Goal: Task Accomplishment & Management: Use online tool/utility

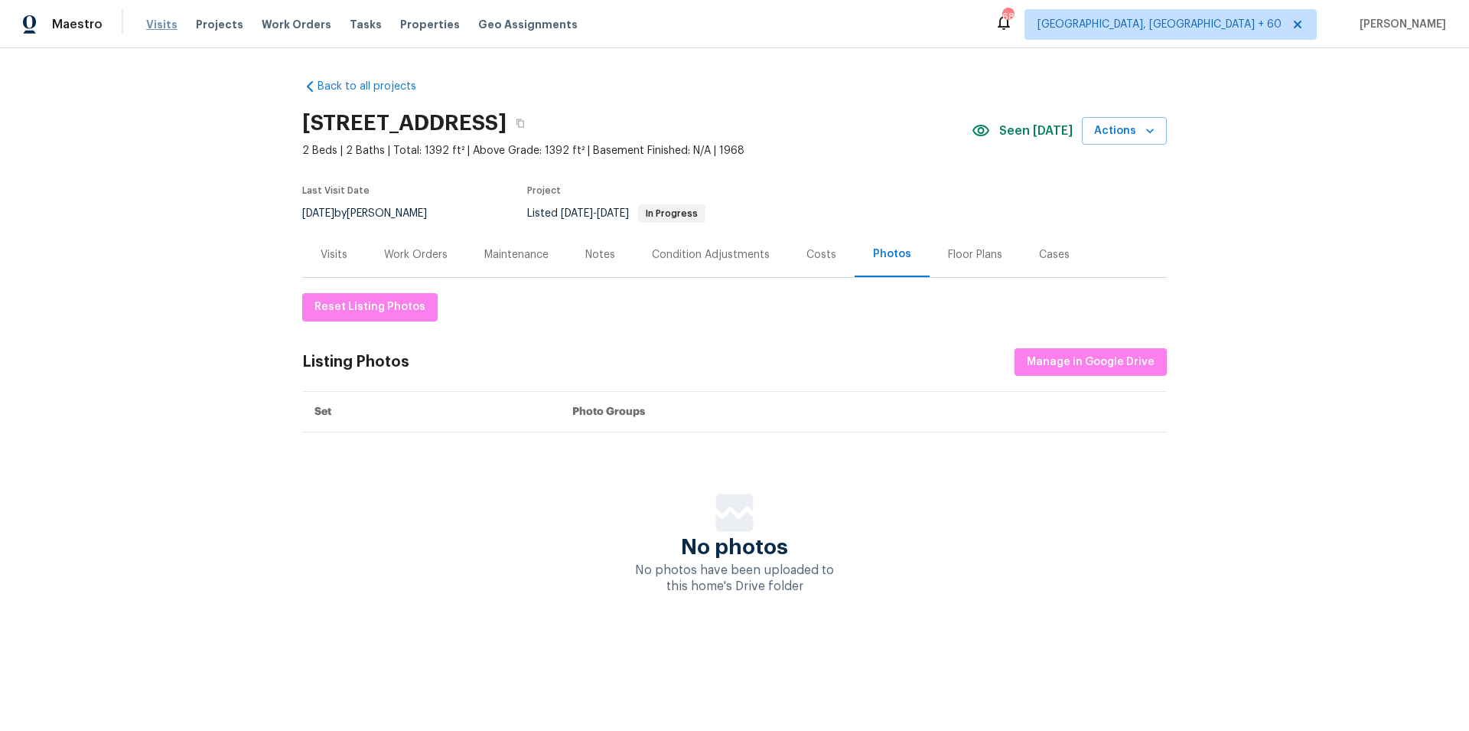
click at [151, 18] on span "Visits" at bounding box center [161, 24] width 31 height 15
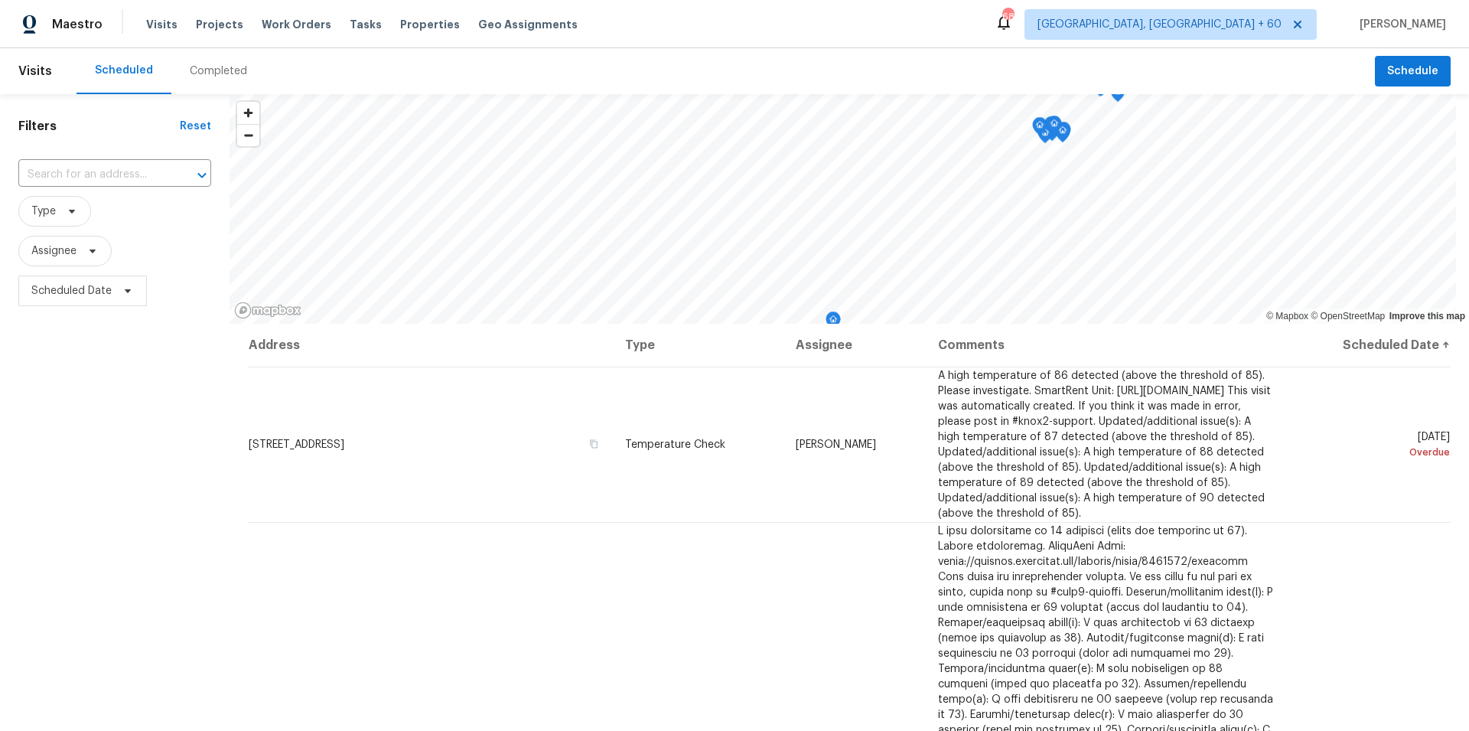
click at [220, 67] on div "Completed" at bounding box center [218, 70] width 57 height 15
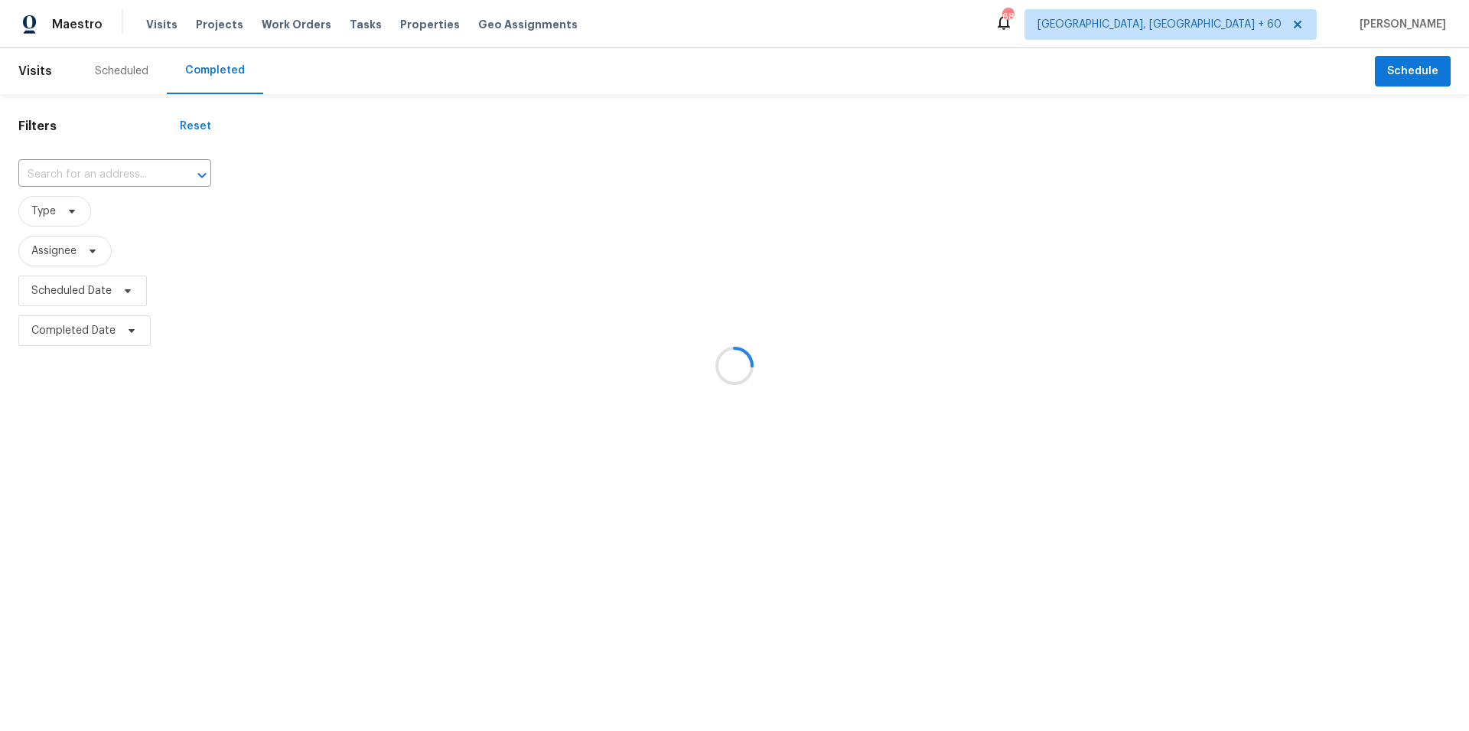
click at [70, 174] on div at bounding box center [734, 365] width 1469 height 731
click at [54, 178] on div at bounding box center [734, 365] width 1469 height 731
click at [60, 176] on div at bounding box center [734, 365] width 1469 height 731
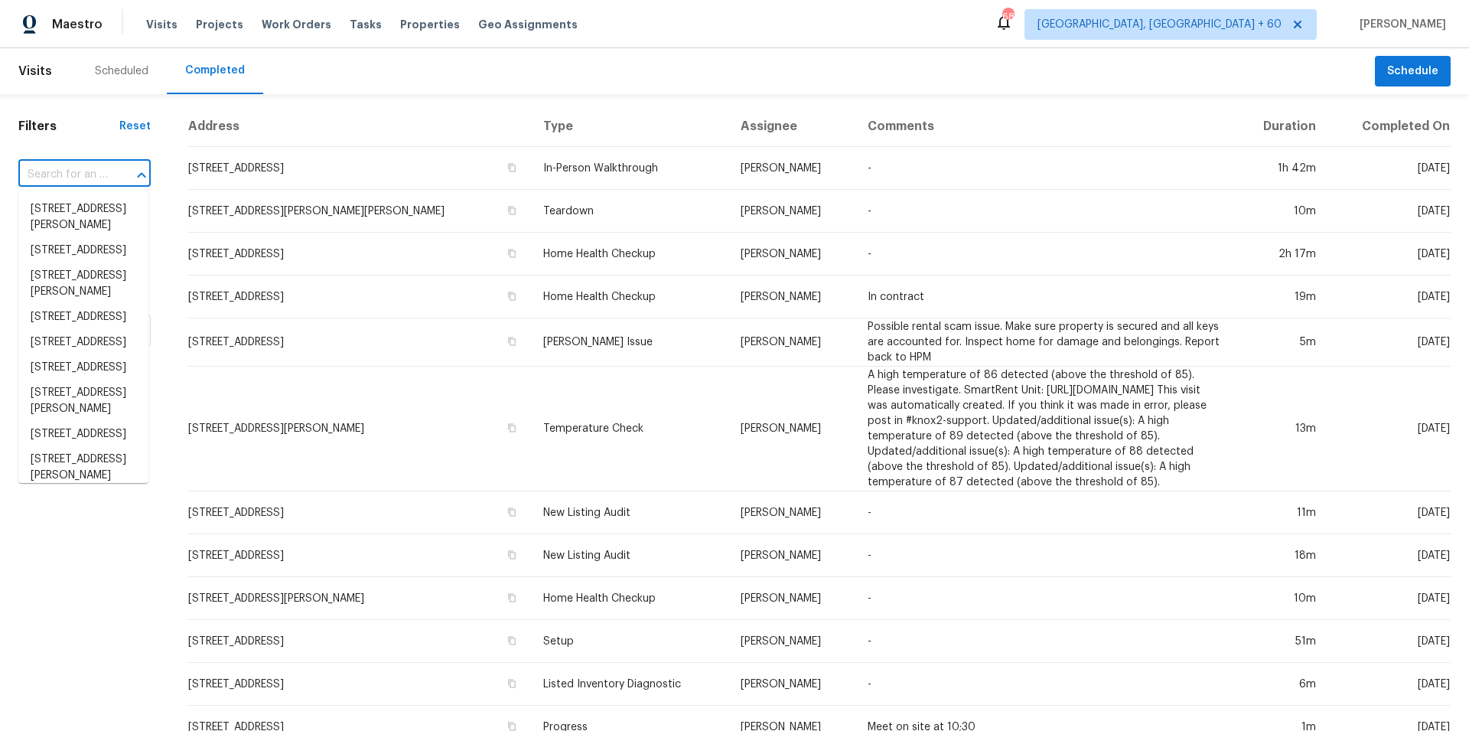
click at [70, 174] on input "text" at bounding box center [63, 175] width 90 height 24
paste input "[STREET_ADDRESS]"
type input "[STREET_ADDRESS]"
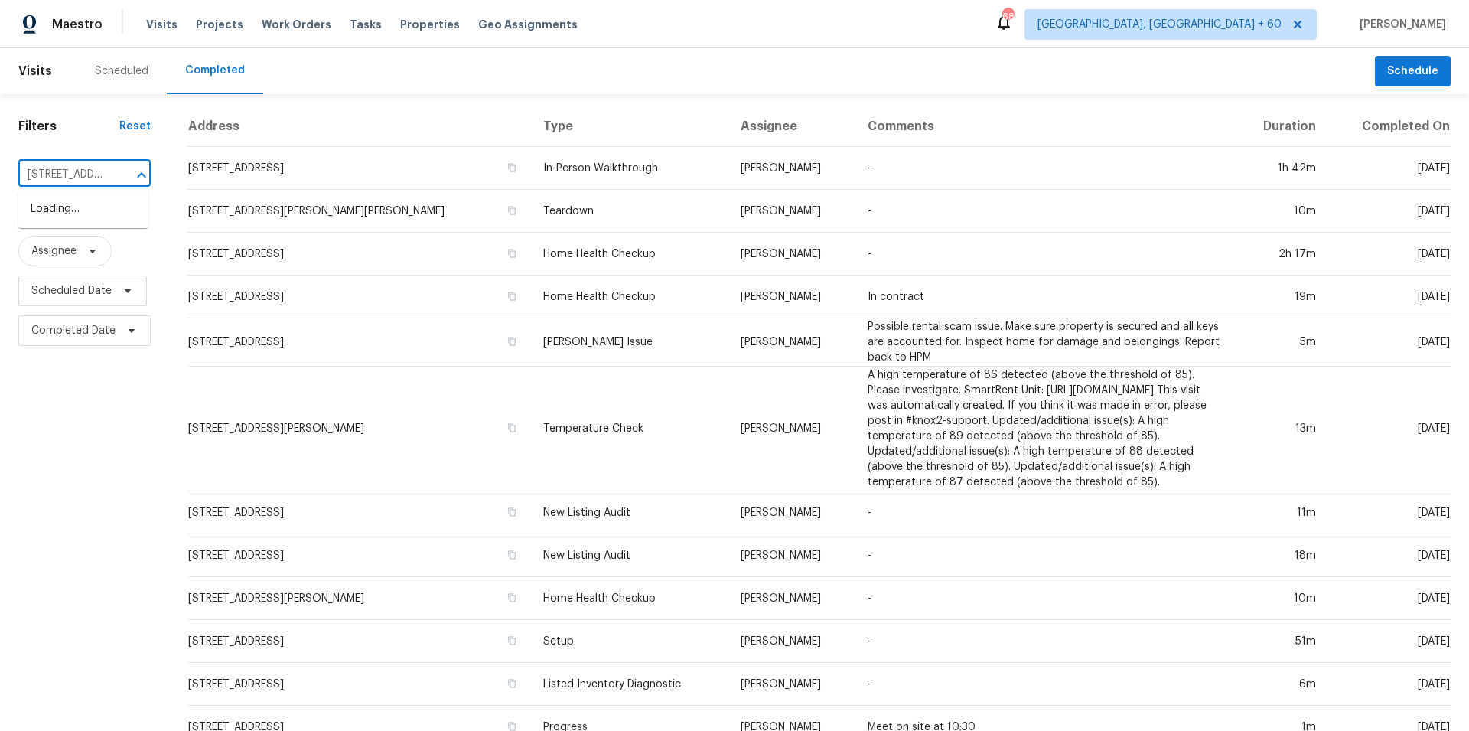
scroll to position [0, 131]
click at [93, 219] on li "[STREET_ADDRESS]" at bounding box center [83, 209] width 130 height 25
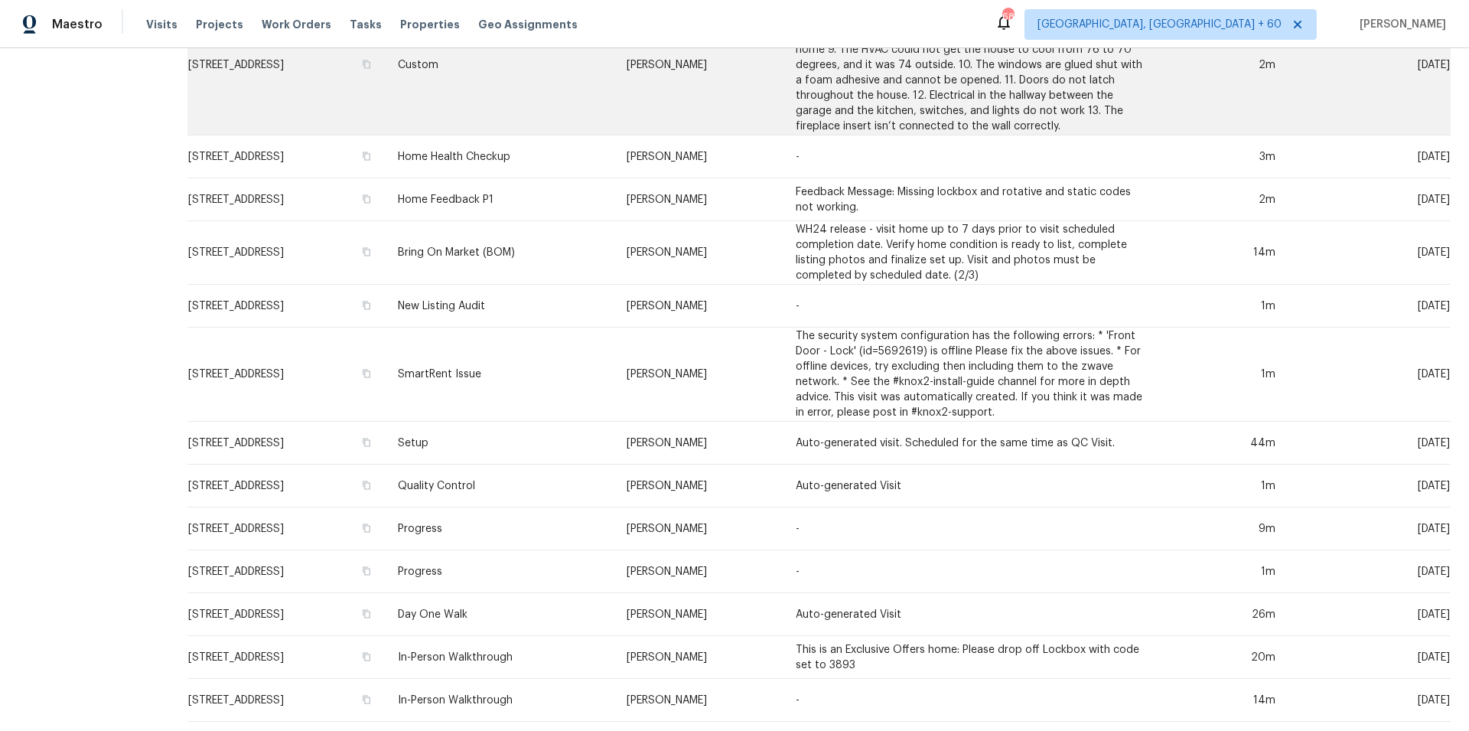
scroll to position [405, 0]
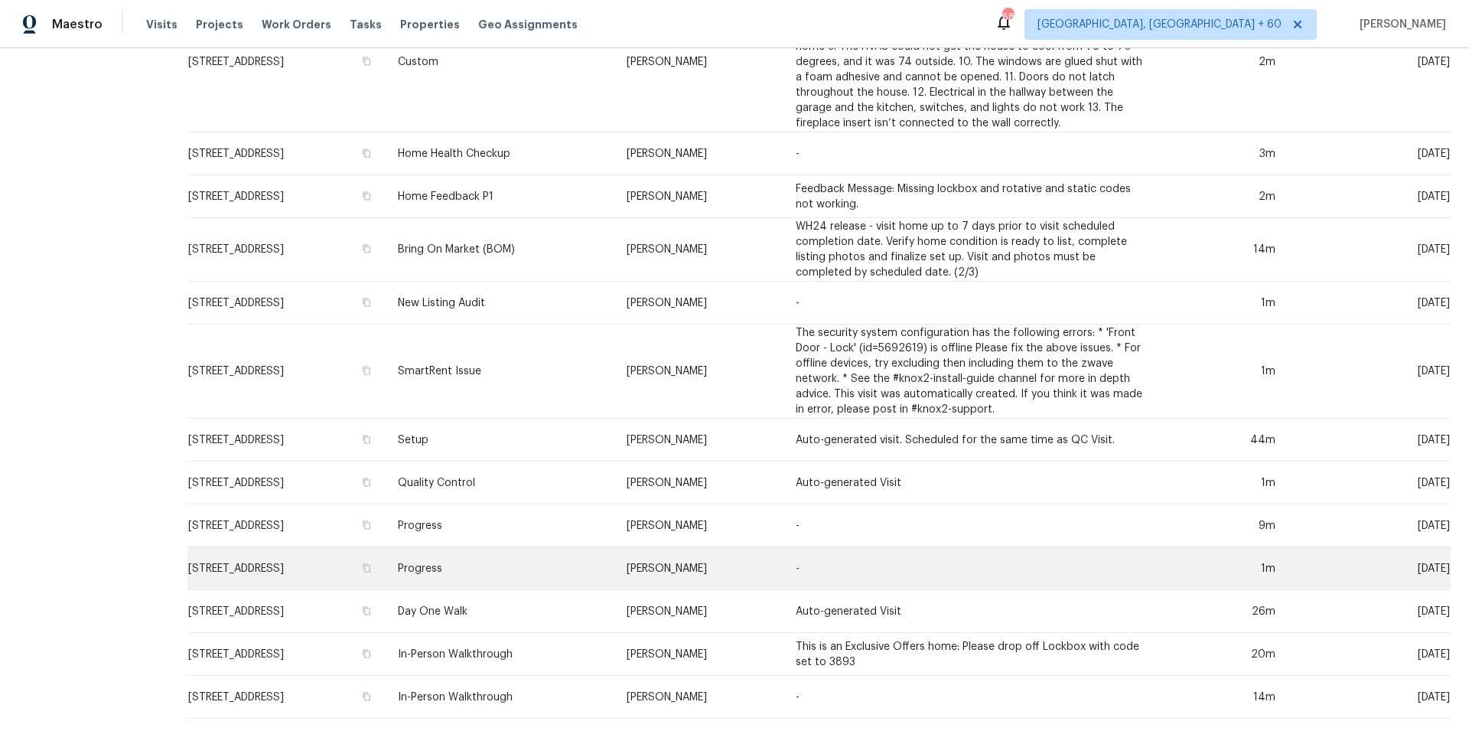
click at [555, 548] on td "Progress" at bounding box center [500, 568] width 229 height 43
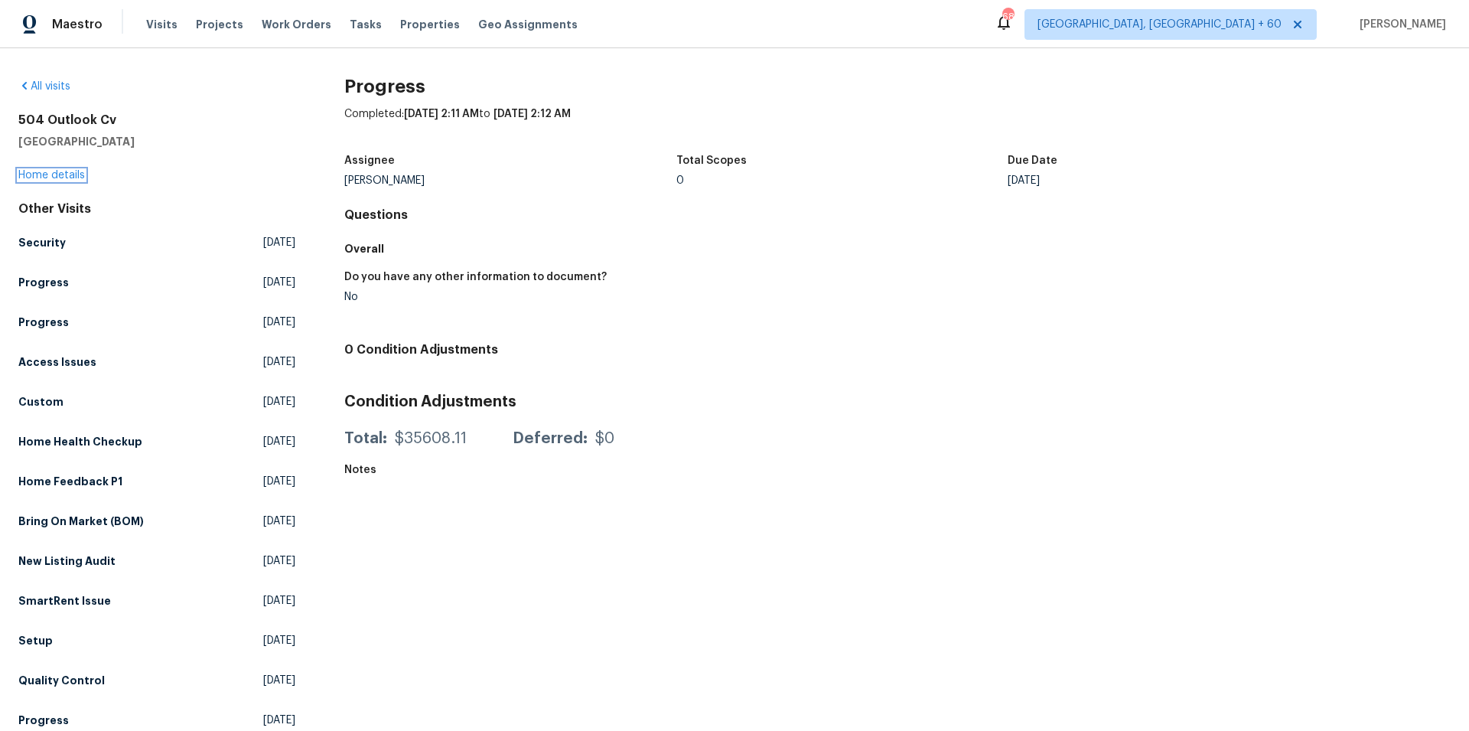
click at [70, 176] on link "Home details" at bounding box center [51, 175] width 67 height 11
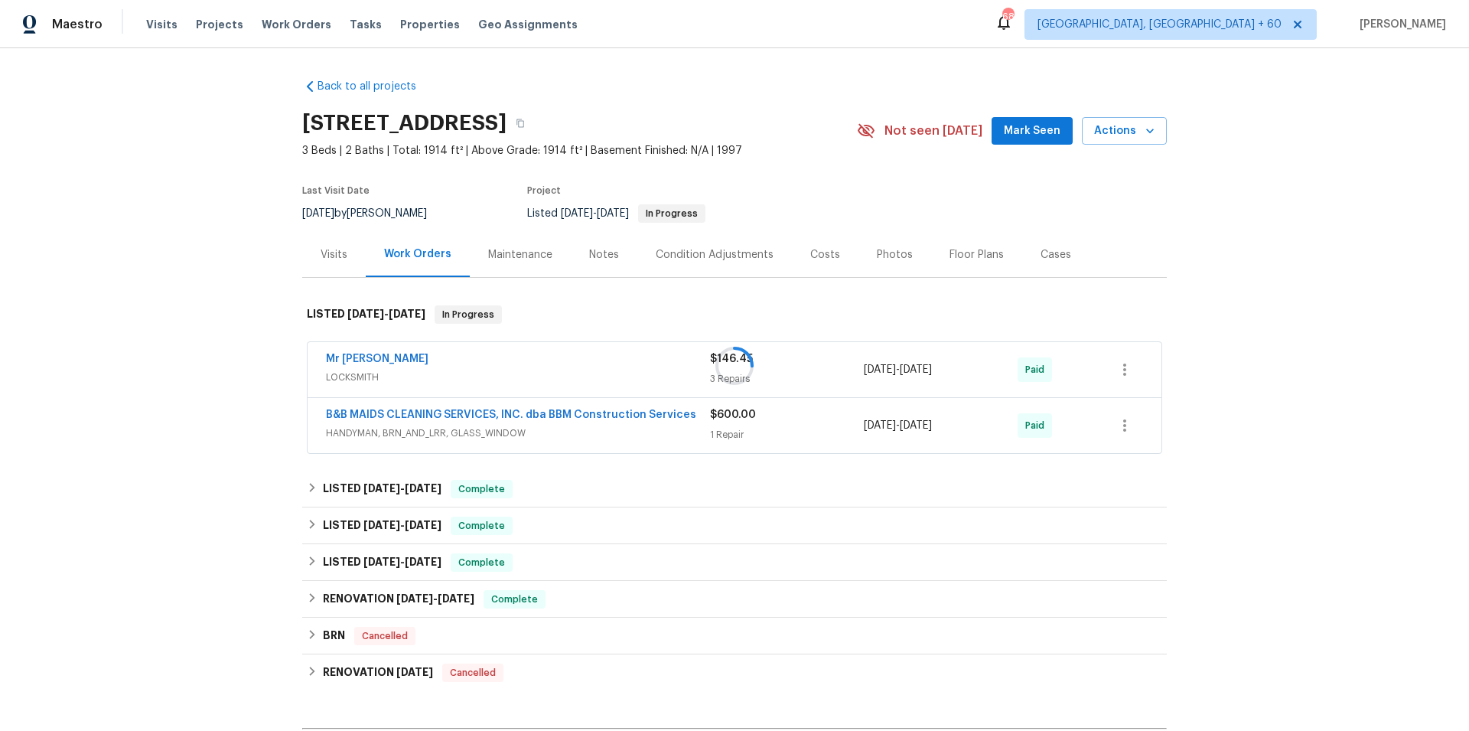
click at [884, 261] on div at bounding box center [734, 365] width 1469 height 731
click at [886, 254] on div "Photos" at bounding box center [895, 254] width 36 height 15
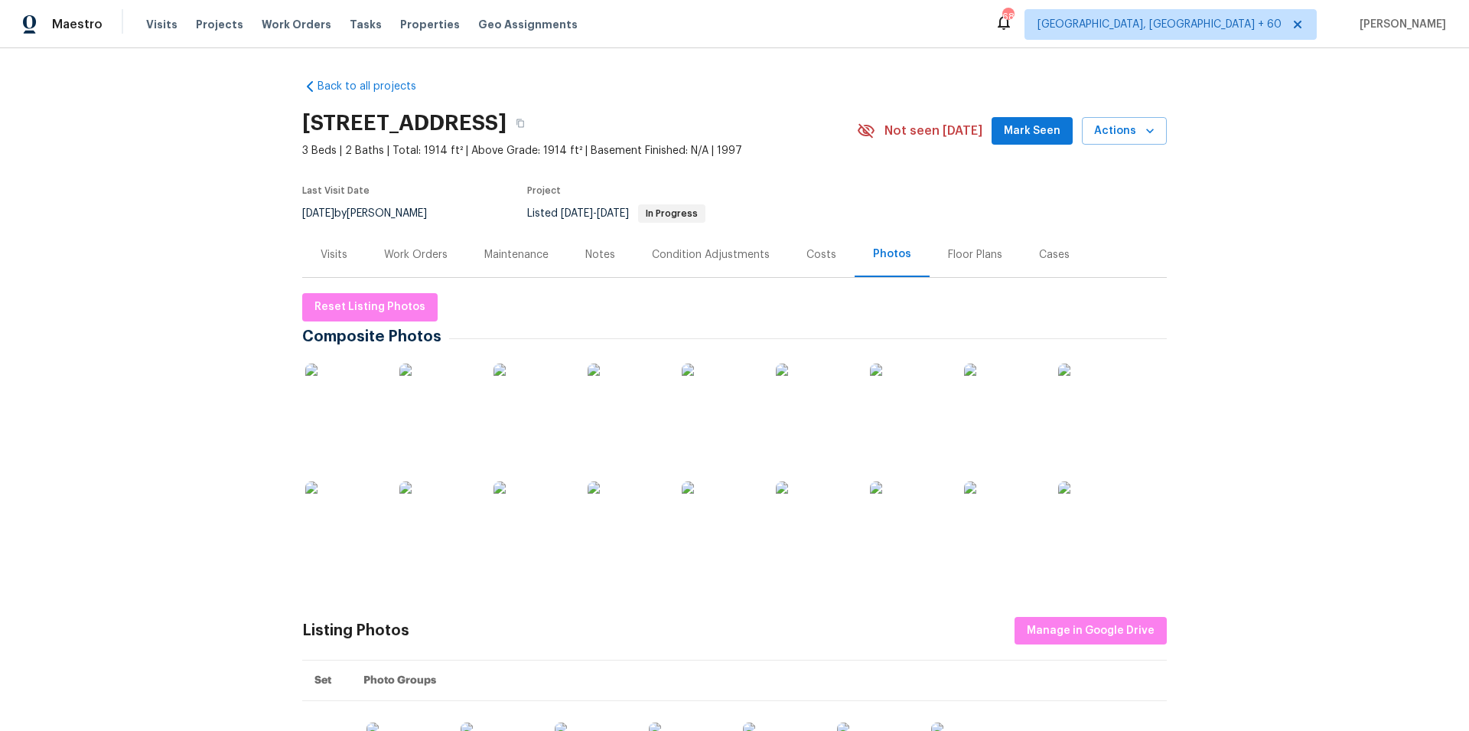
scroll to position [129, 0]
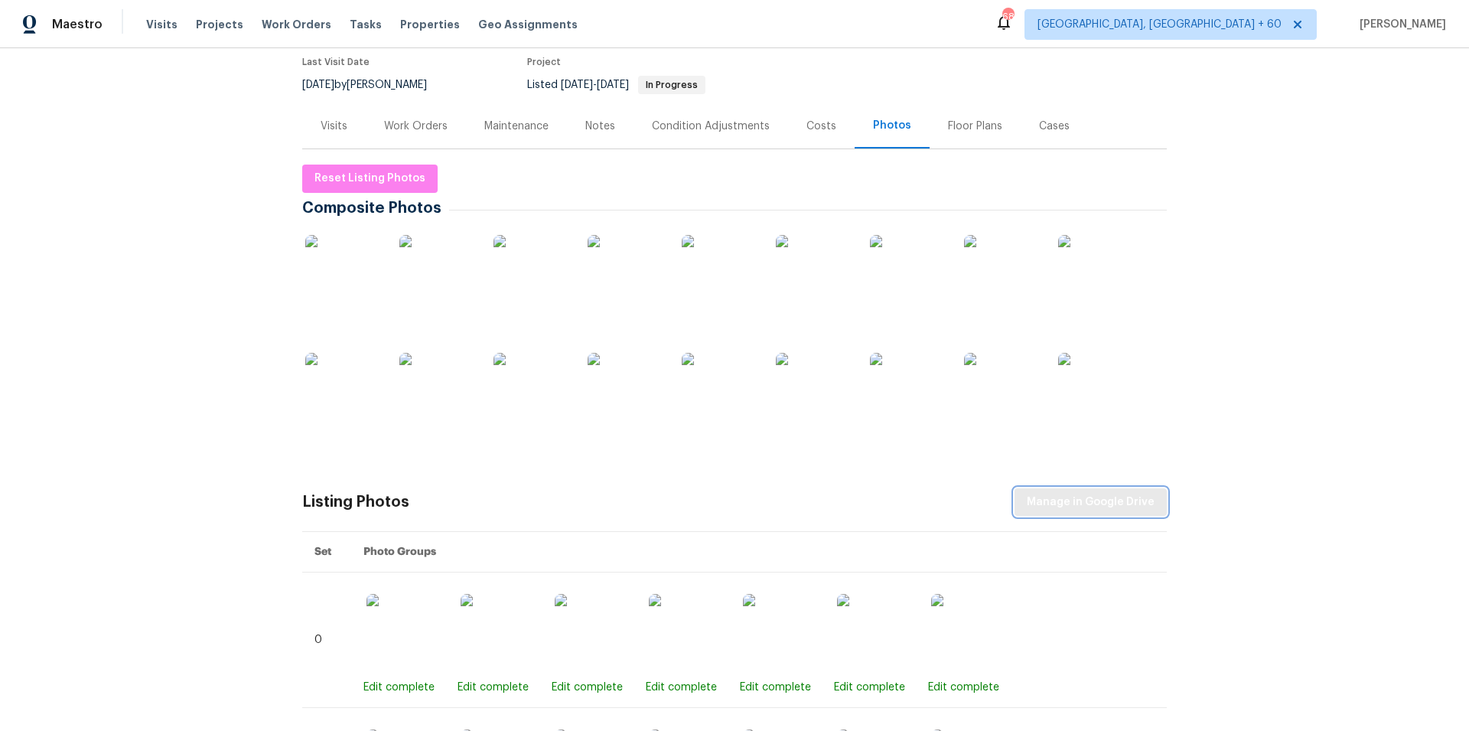
click at [1132, 502] on span "Manage in Google Drive" at bounding box center [1091, 502] width 128 height 19
click at [374, 174] on span "Reset Listing Photos" at bounding box center [369, 178] width 111 height 19
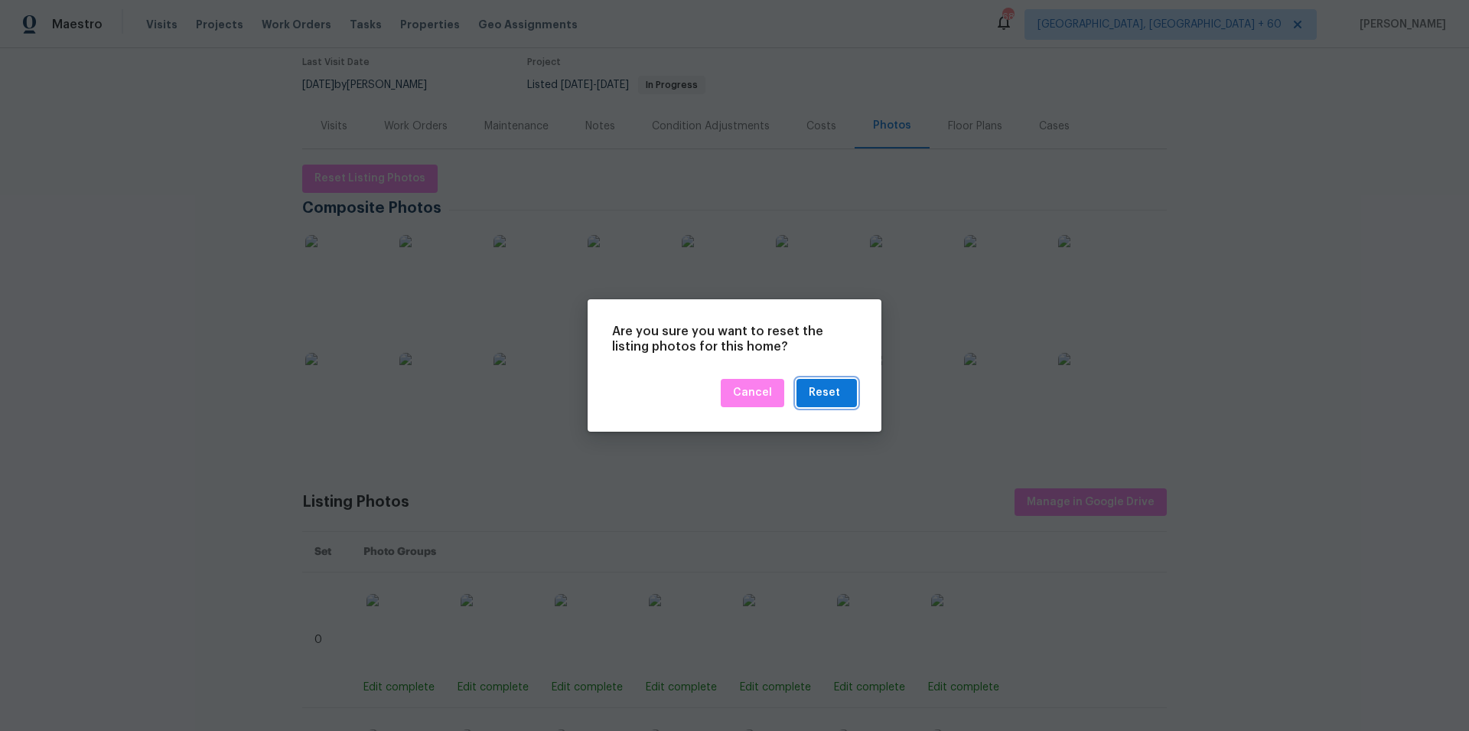
click at [820, 388] on div "Reset" at bounding box center [824, 392] width 31 height 19
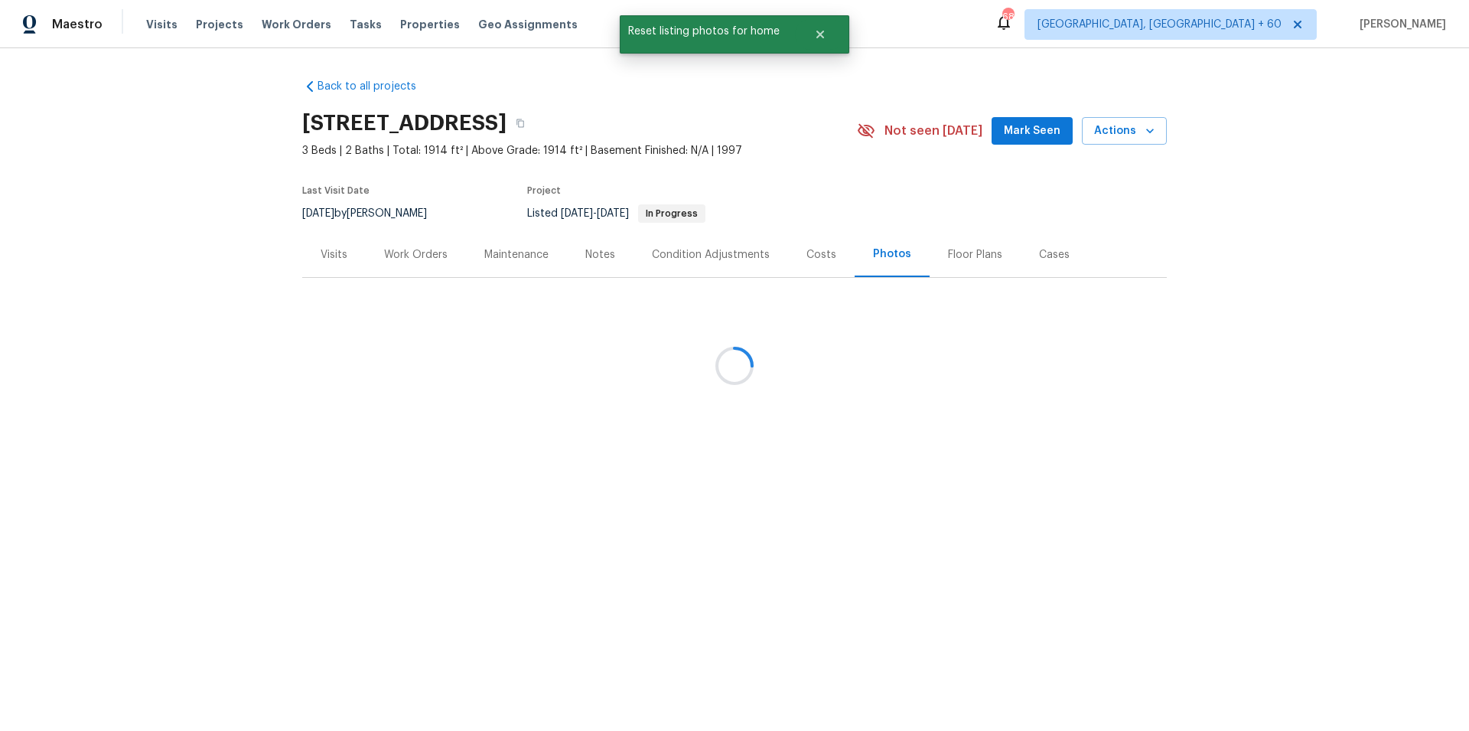
scroll to position [0, 0]
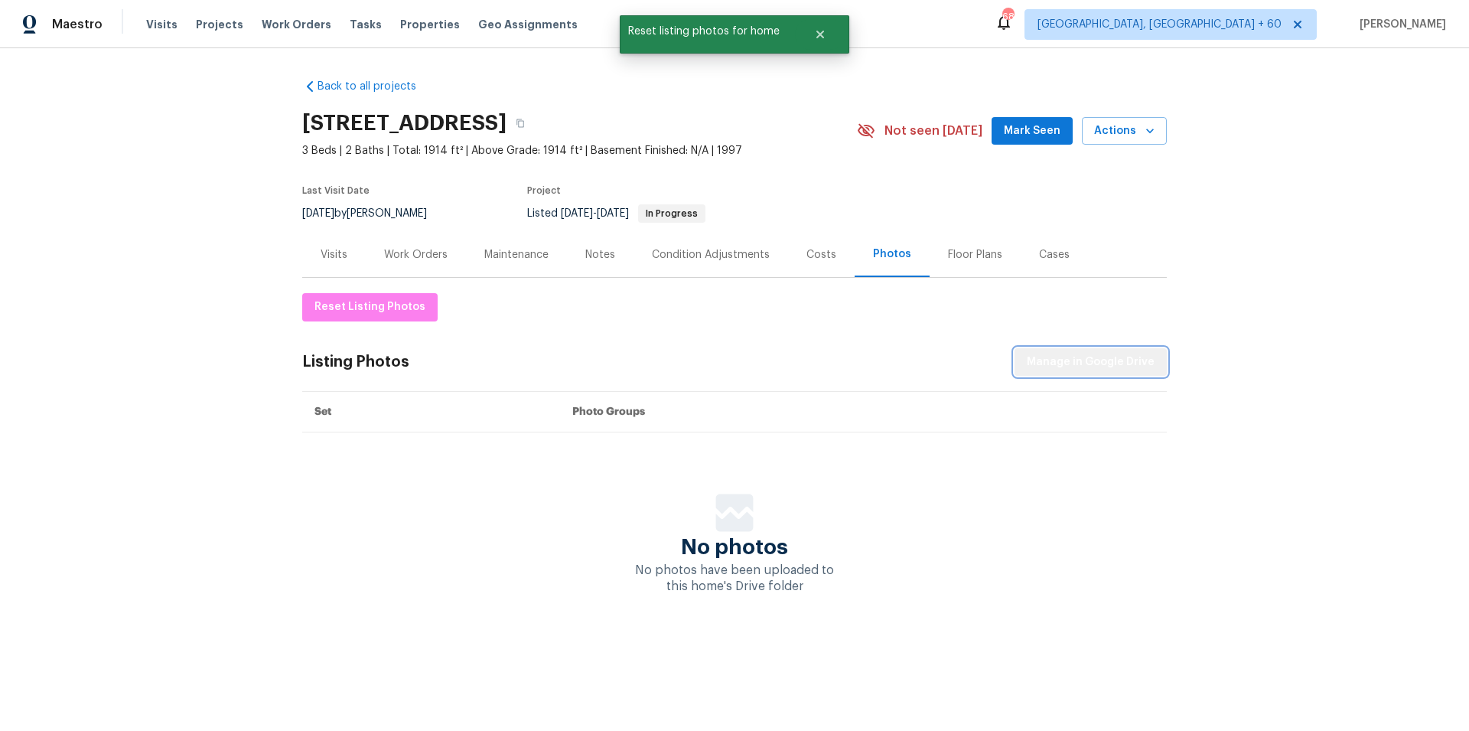
click at [1101, 366] on span "Manage in Google Drive" at bounding box center [1091, 362] width 128 height 19
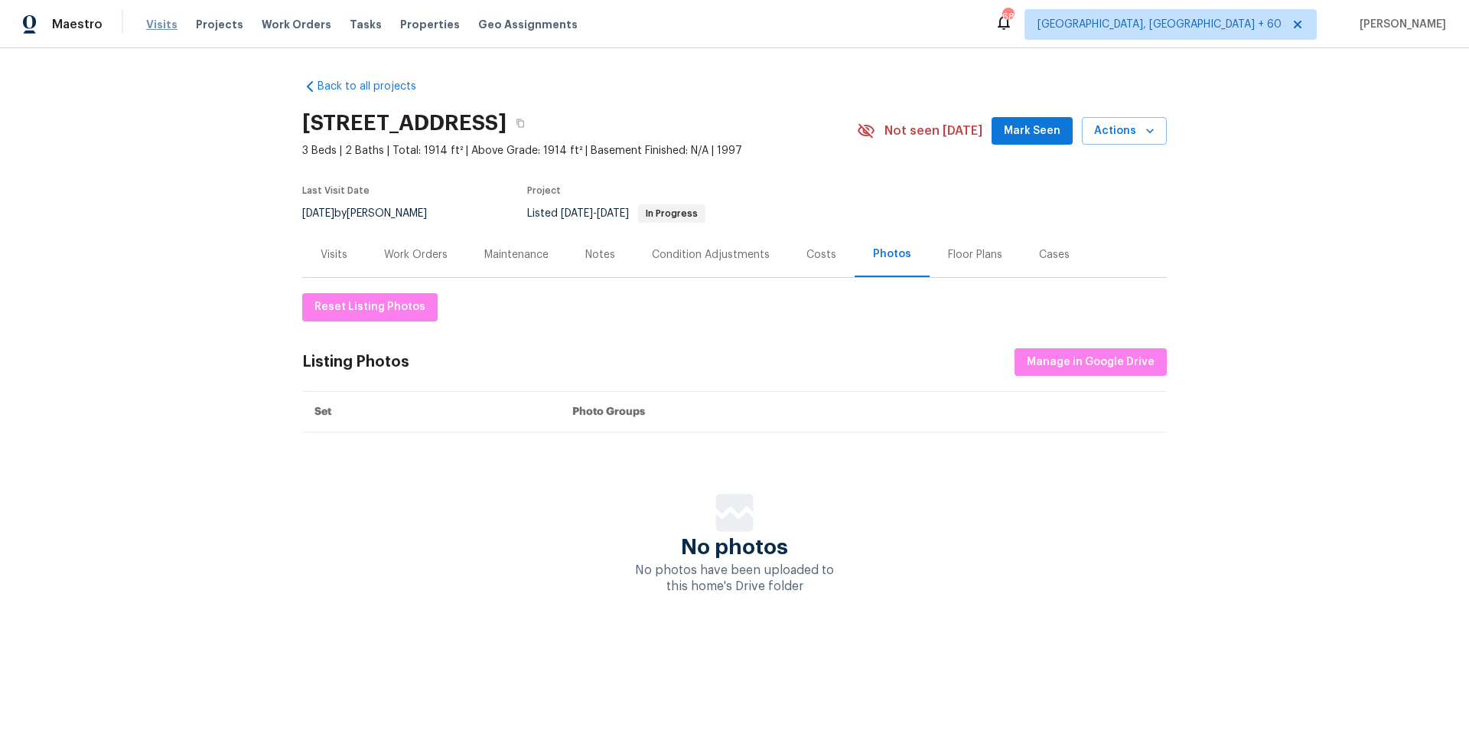
click at [163, 28] on span "Visits" at bounding box center [161, 24] width 31 height 15
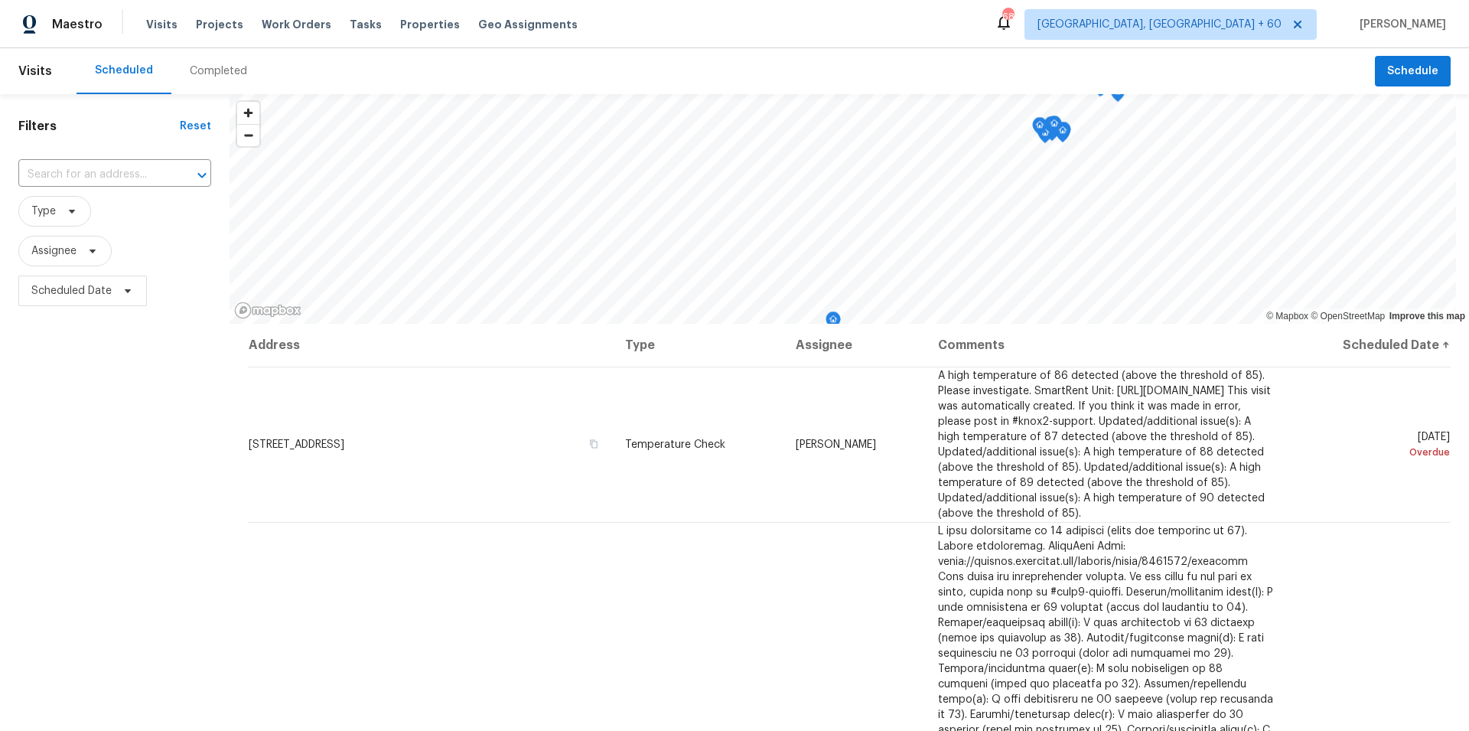
click at [212, 75] on div "Completed" at bounding box center [218, 70] width 57 height 15
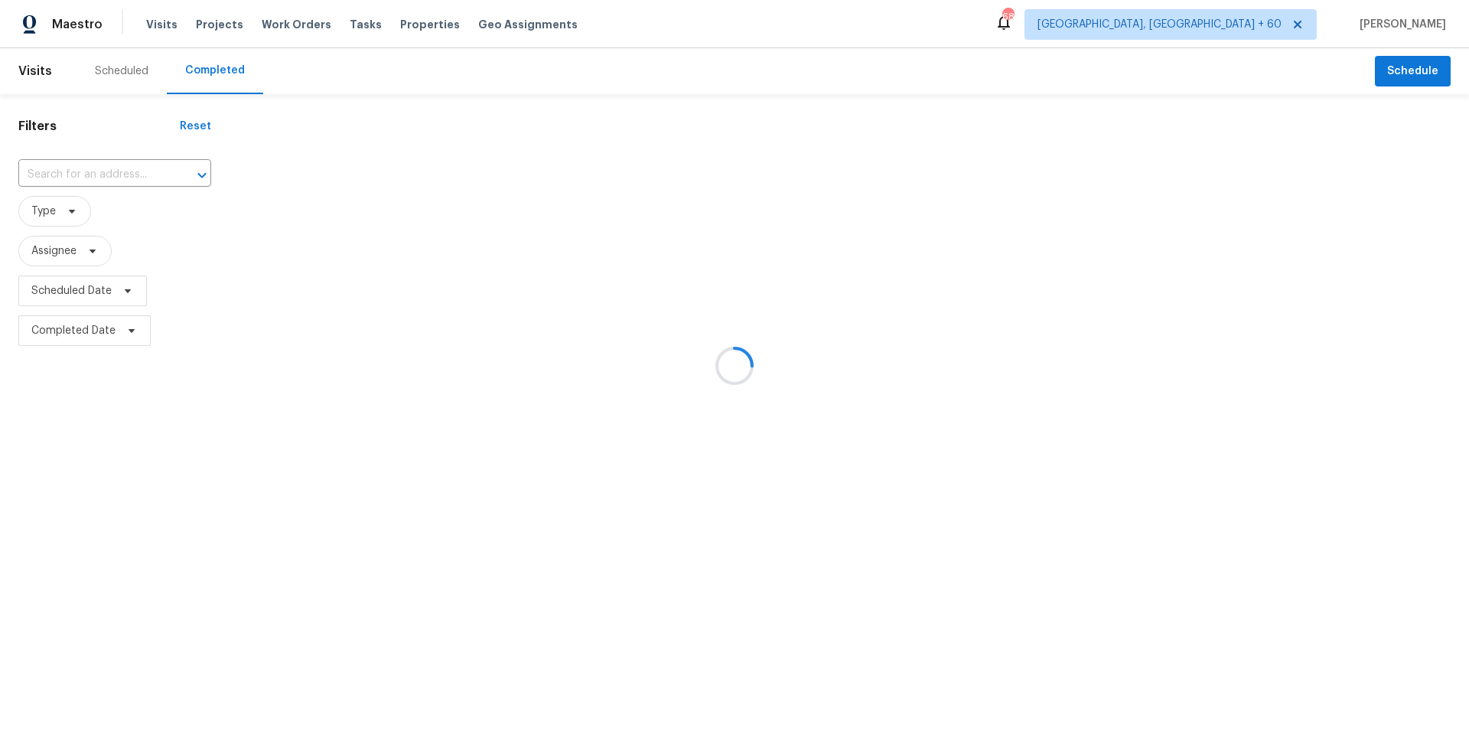
click at [62, 174] on div at bounding box center [734, 365] width 1469 height 731
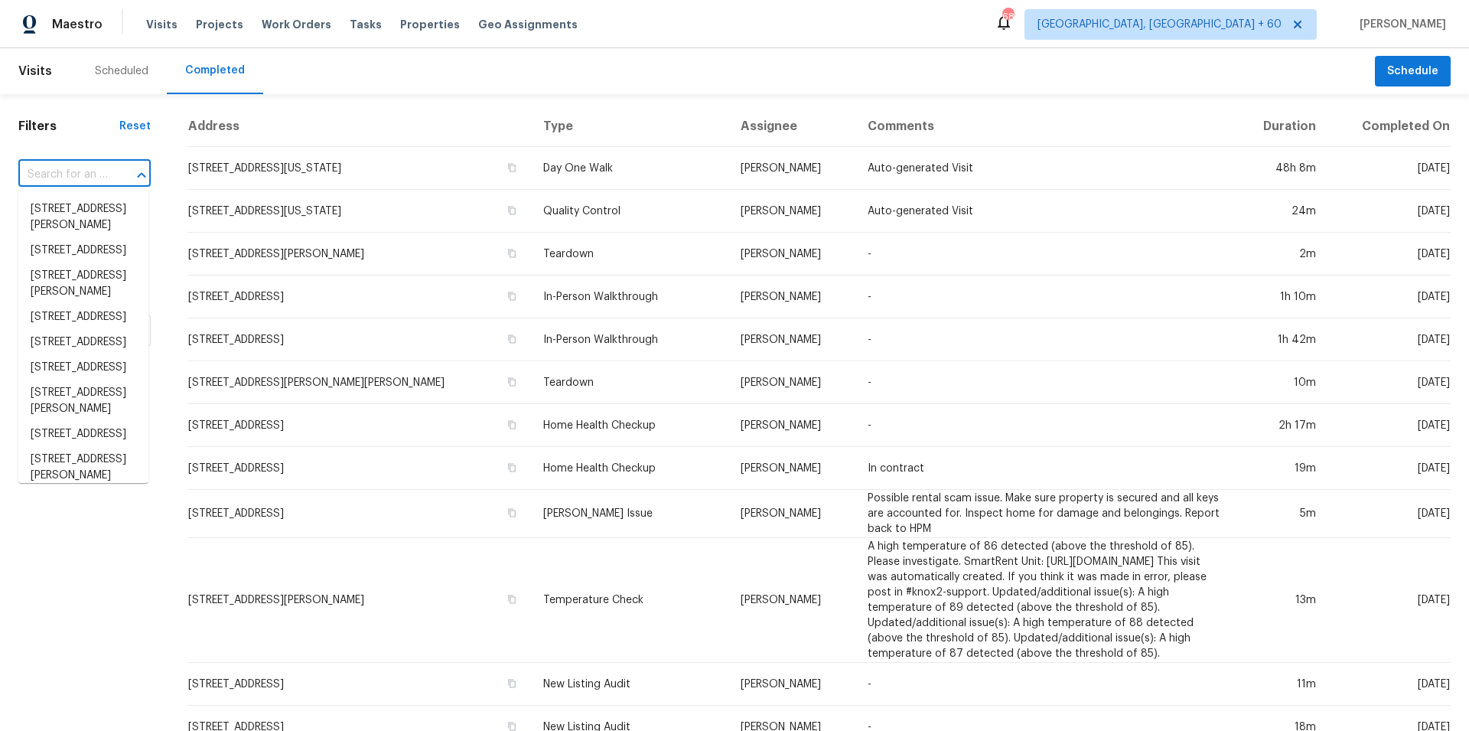
click at [62, 174] on input "text" at bounding box center [63, 175] width 90 height 24
paste input "[STREET_ADDRESS][US_STATE]"
type input "[STREET_ADDRESS][US_STATE]"
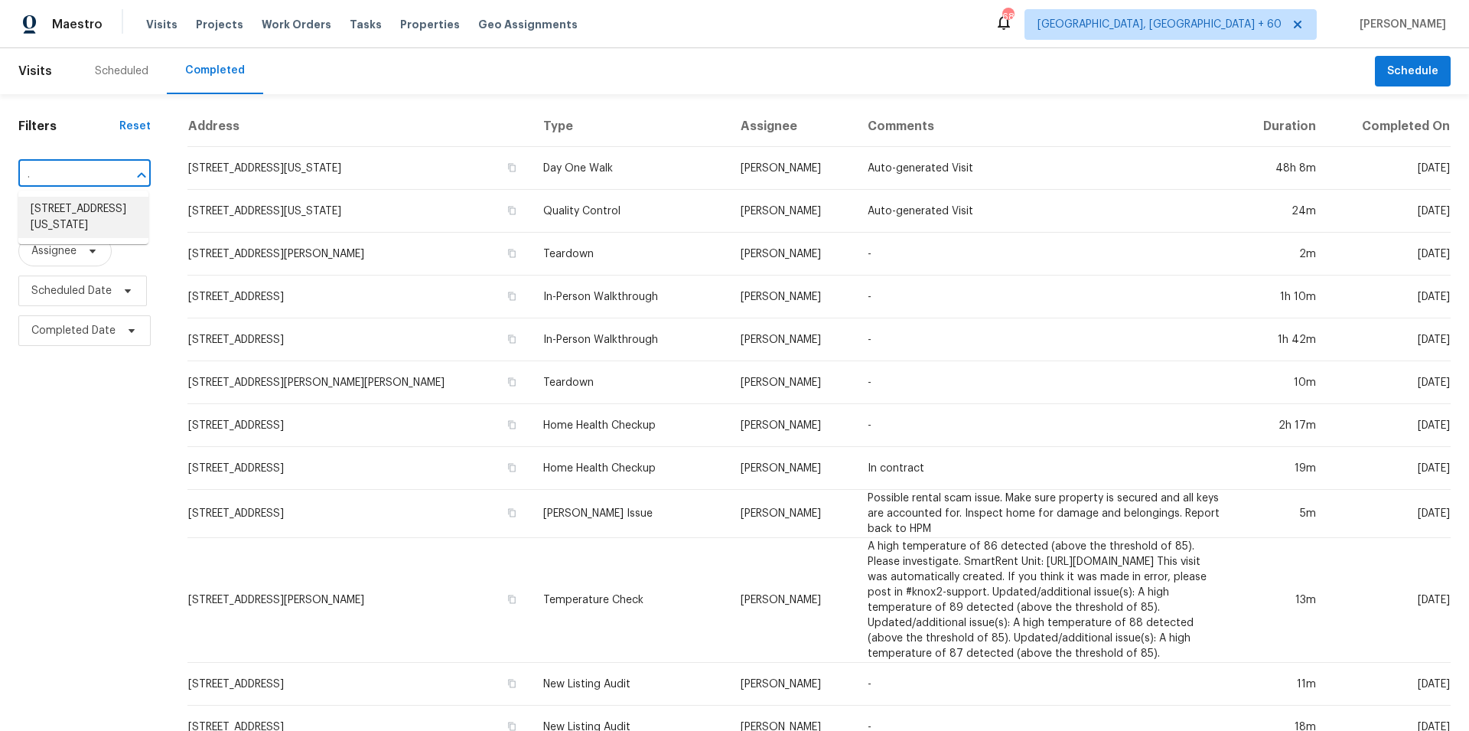
click at [109, 225] on li "[STREET_ADDRESS][US_STATE]" at bounding box center [83, 217] width 130 height 41
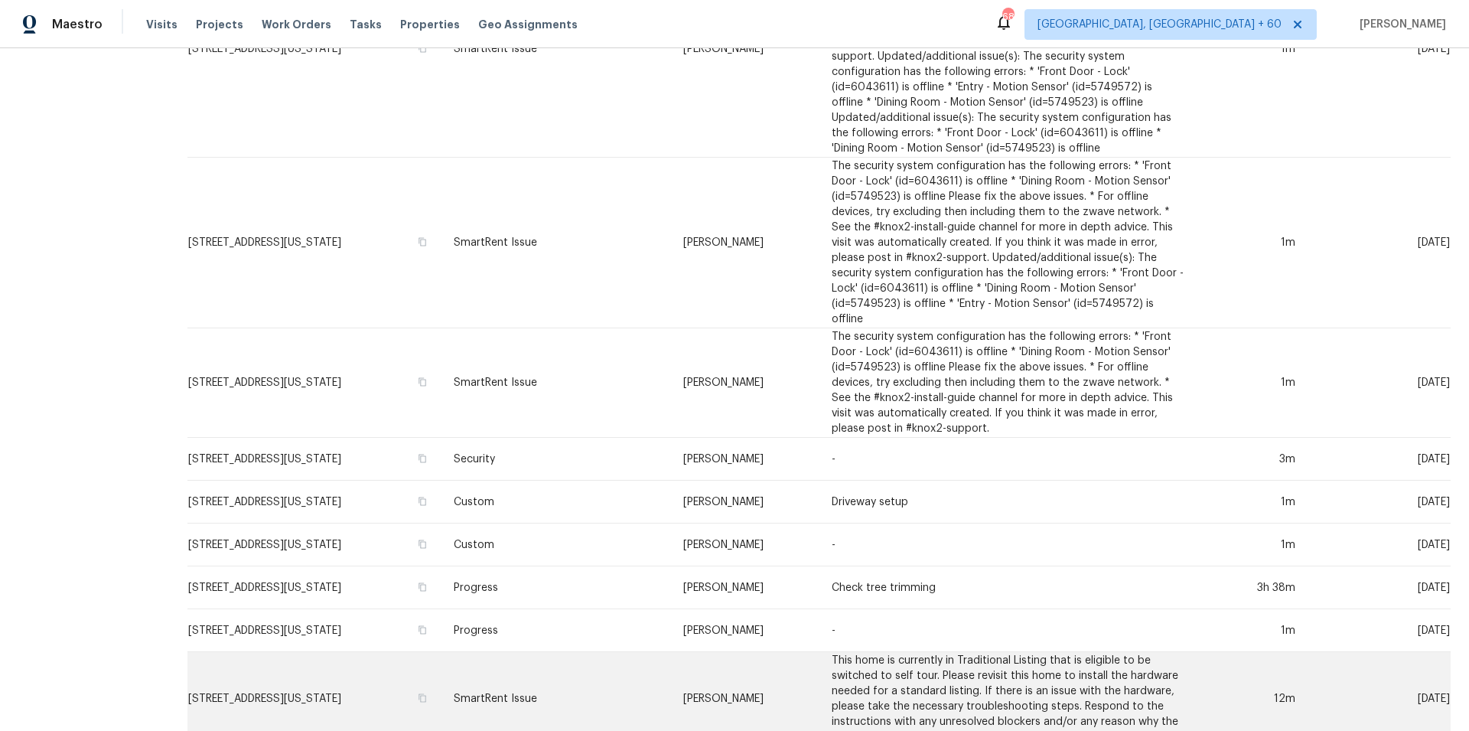
scroll to position [1414, 0]
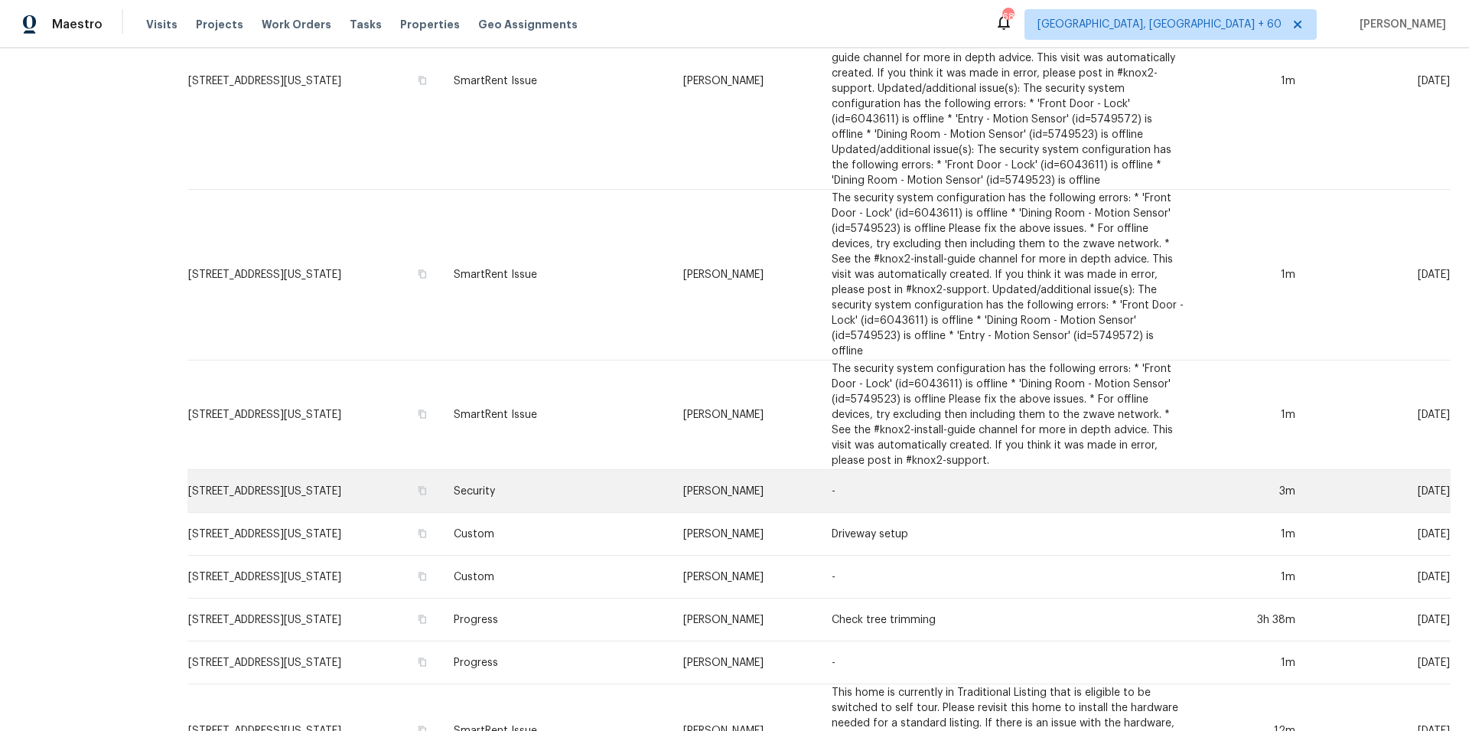
click at [562, 474] on td "Security" at bounding box center [556, 491] width 230 height 43
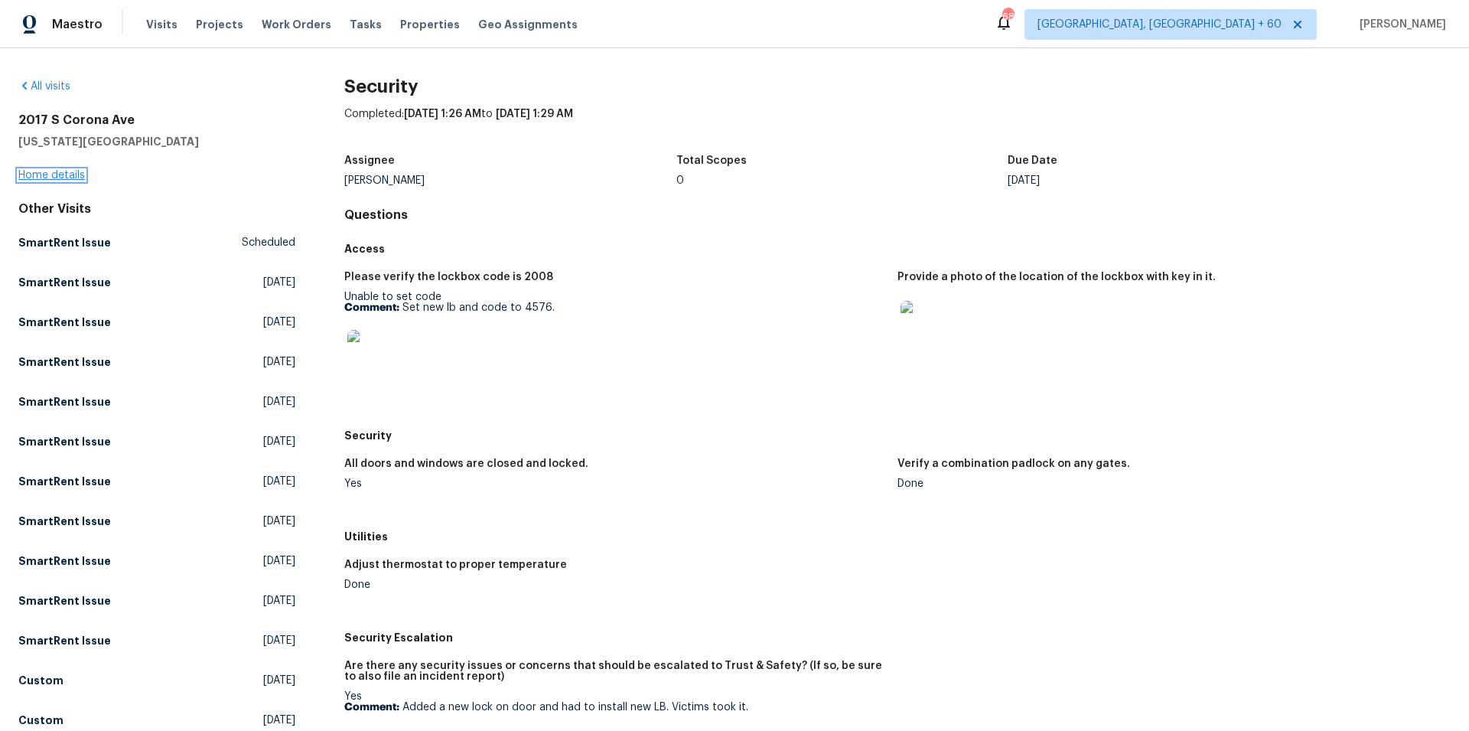
click at [54, 176] on link "Home details" at bounding box center [51, 175] width 67 height 11
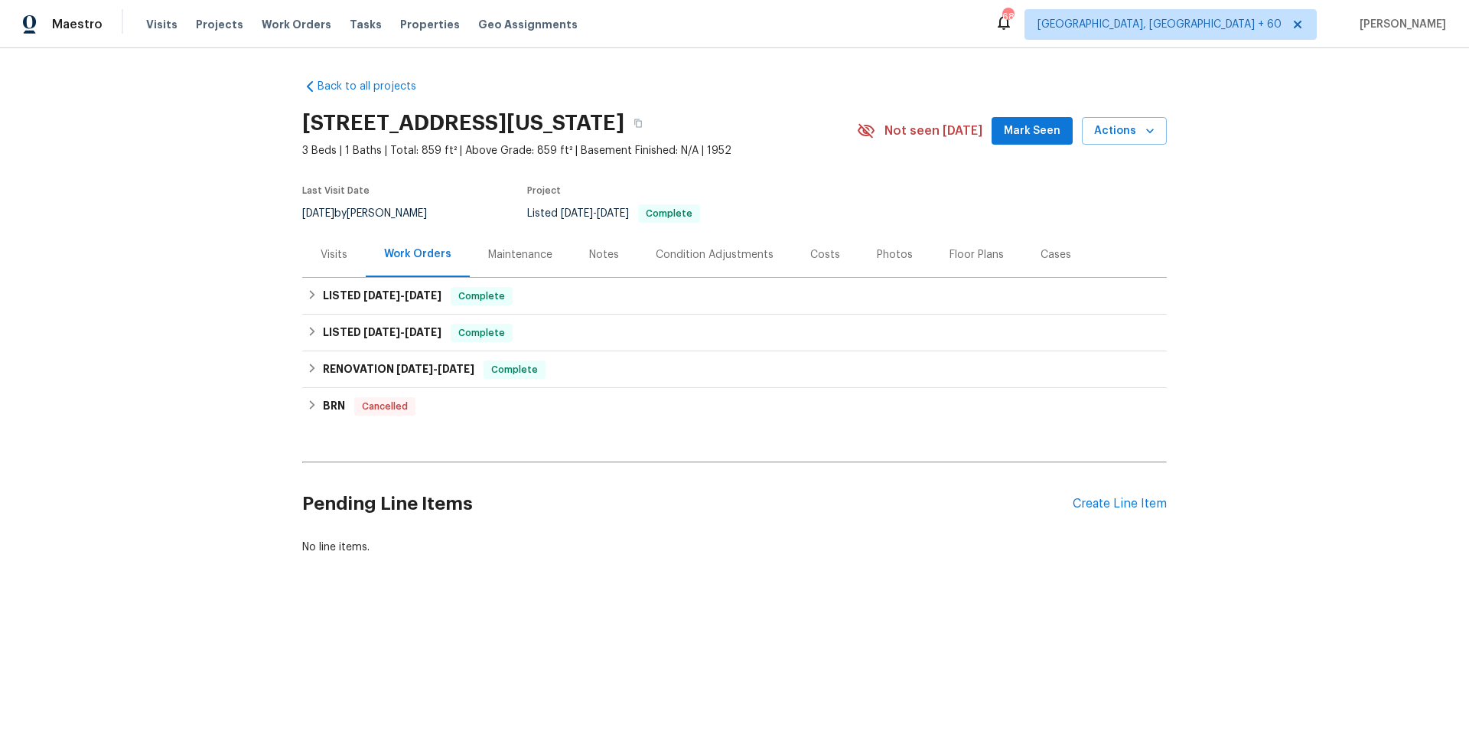
click at [887, 257] on div "Photos" at bounding box center [895, 254] width 36 height 15
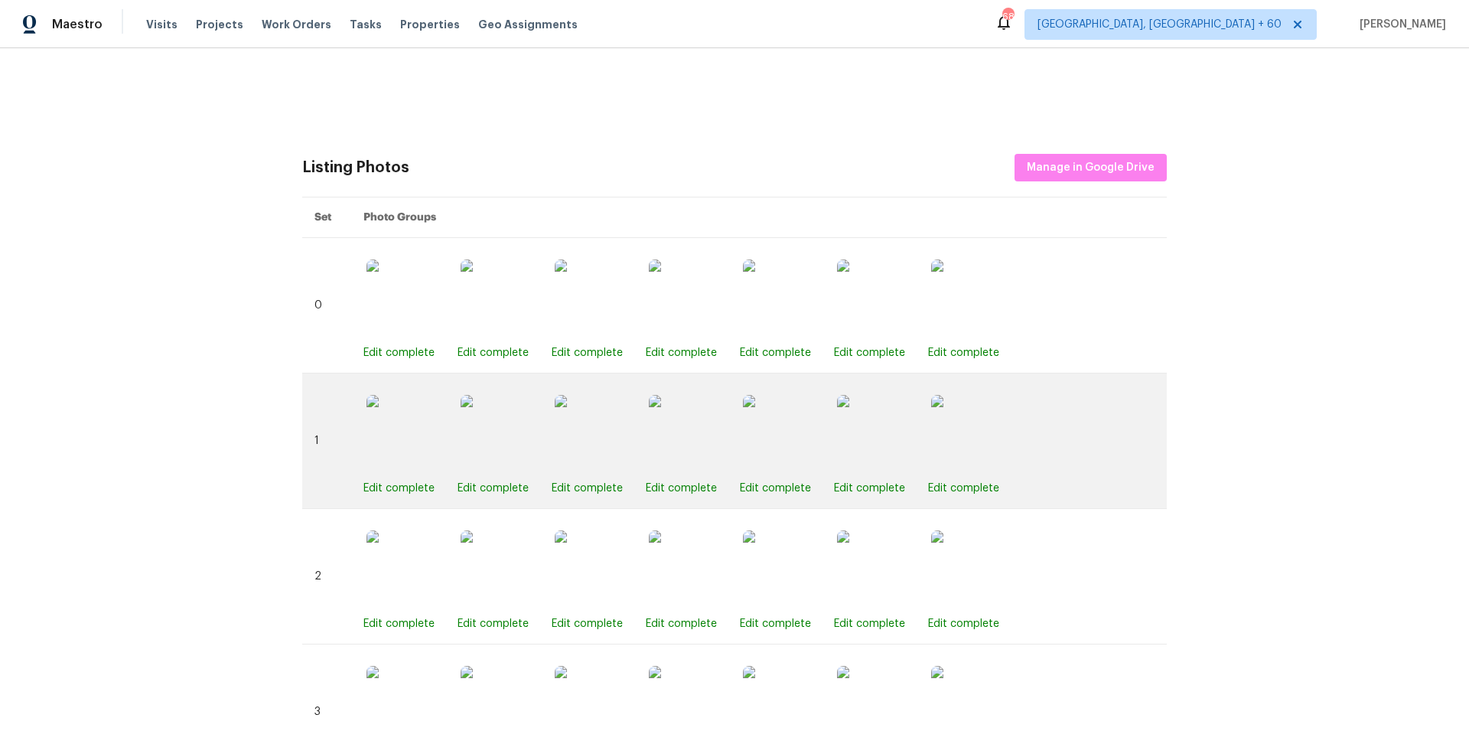
scroll to position [77, 0]
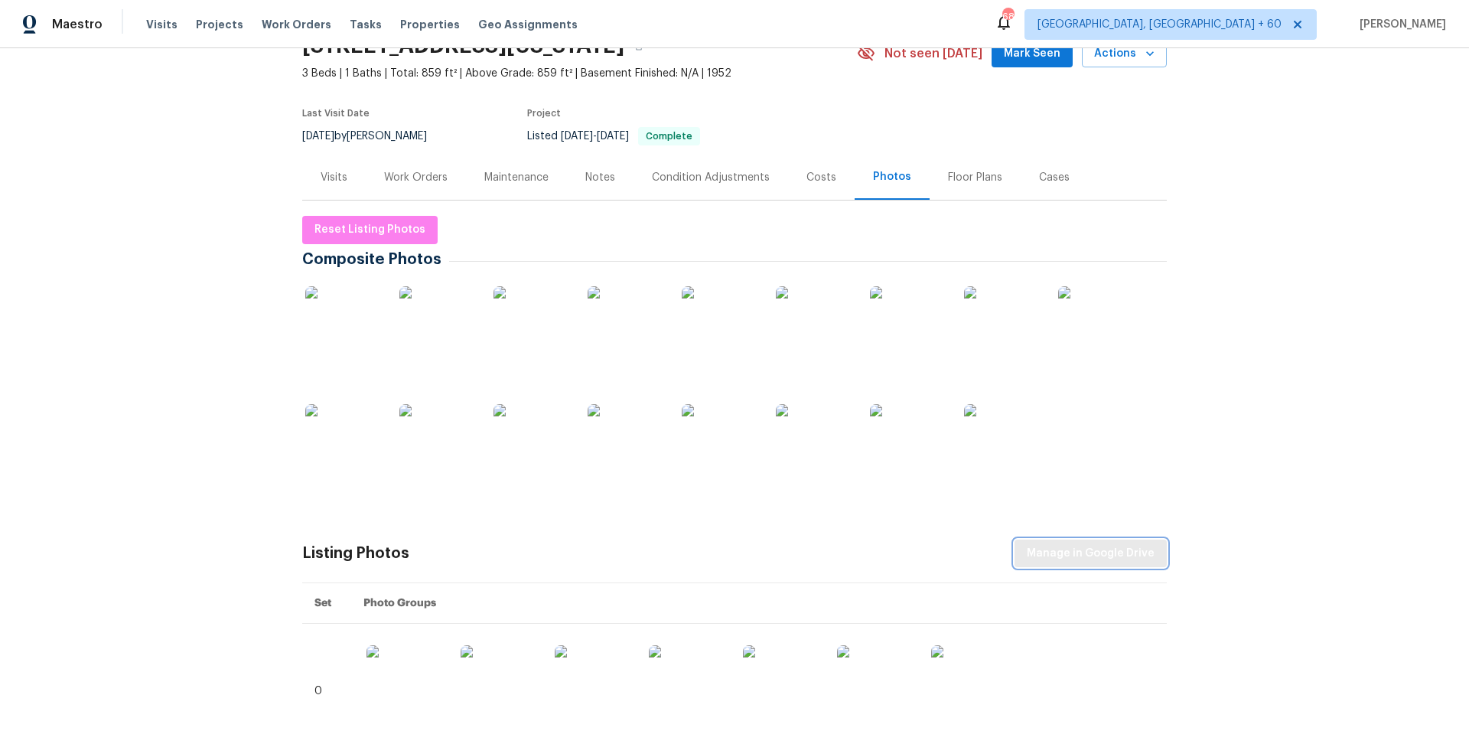
click at [1094, 549] on span "Manage in Google Drive" at bounding box center [1091, 553] width 128 height 19
